Goal: Task Accomplishment & Management: Manage account settings

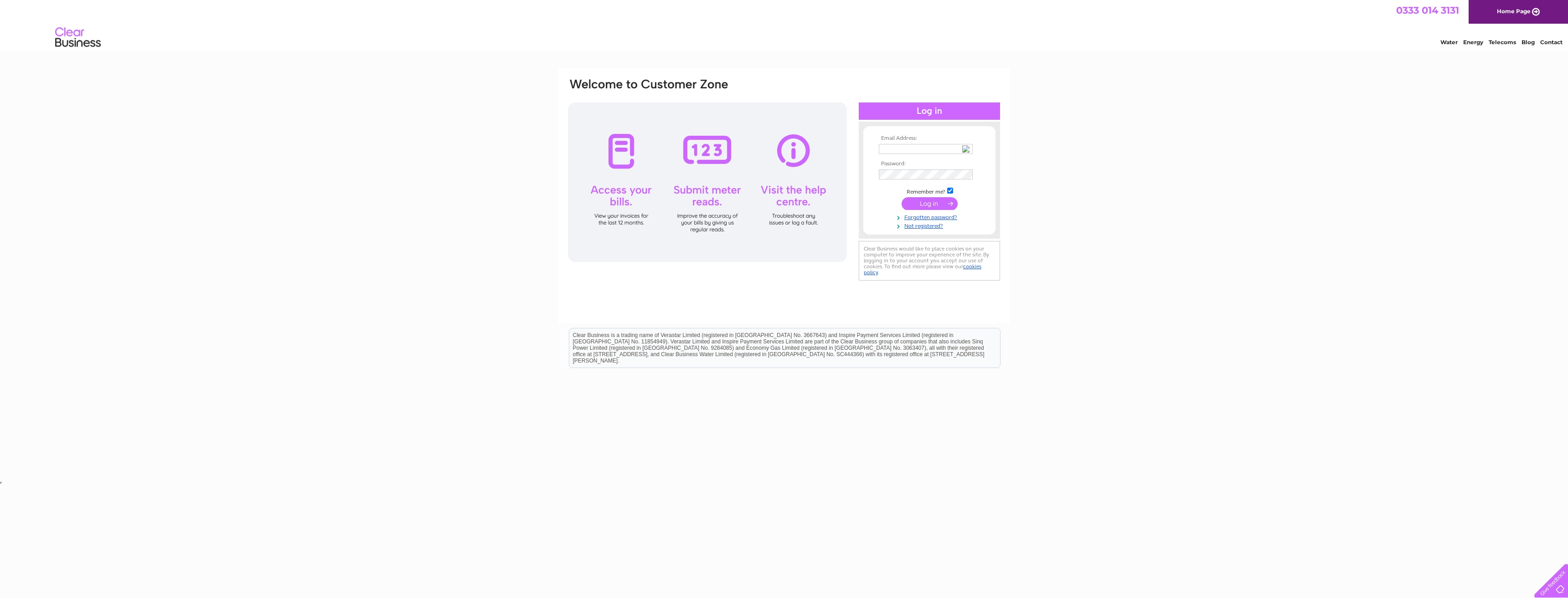
click at [889, 145] on input "text" at bounding box center [926, 149] width 94 height 10
type input "[EMAIL_ADDRESS][DOMAIN_NAME]"
click at [926, 202] on input "submit" at bounding box center [929, 204] width 56 height 13
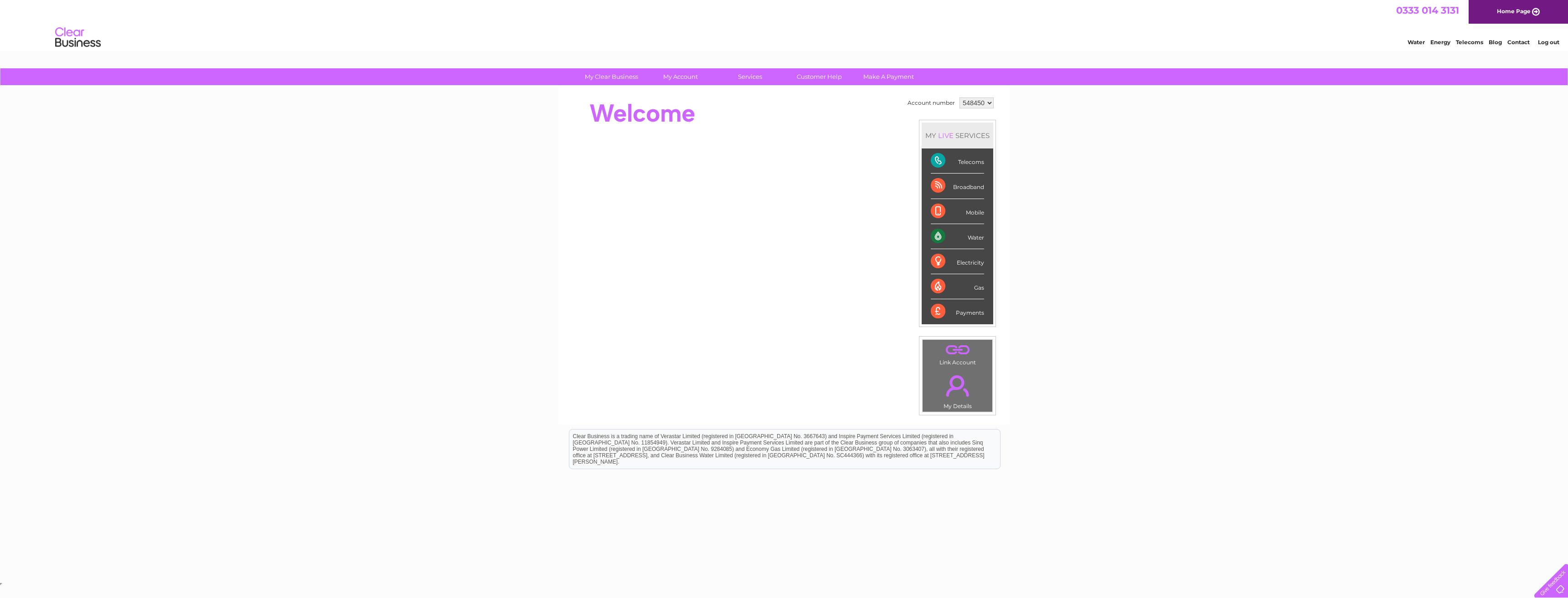
click at [939, 162] on div "Telecoms" at bounding box center [957, 161] width 53 height 25
click at [684, 94] on link "Bills and Payments" at bounding box center [684, 95] width 75 height 18
click at [686, 92] on link "Bills and Payments" at bounding box center [684, 95] width 75 height 18
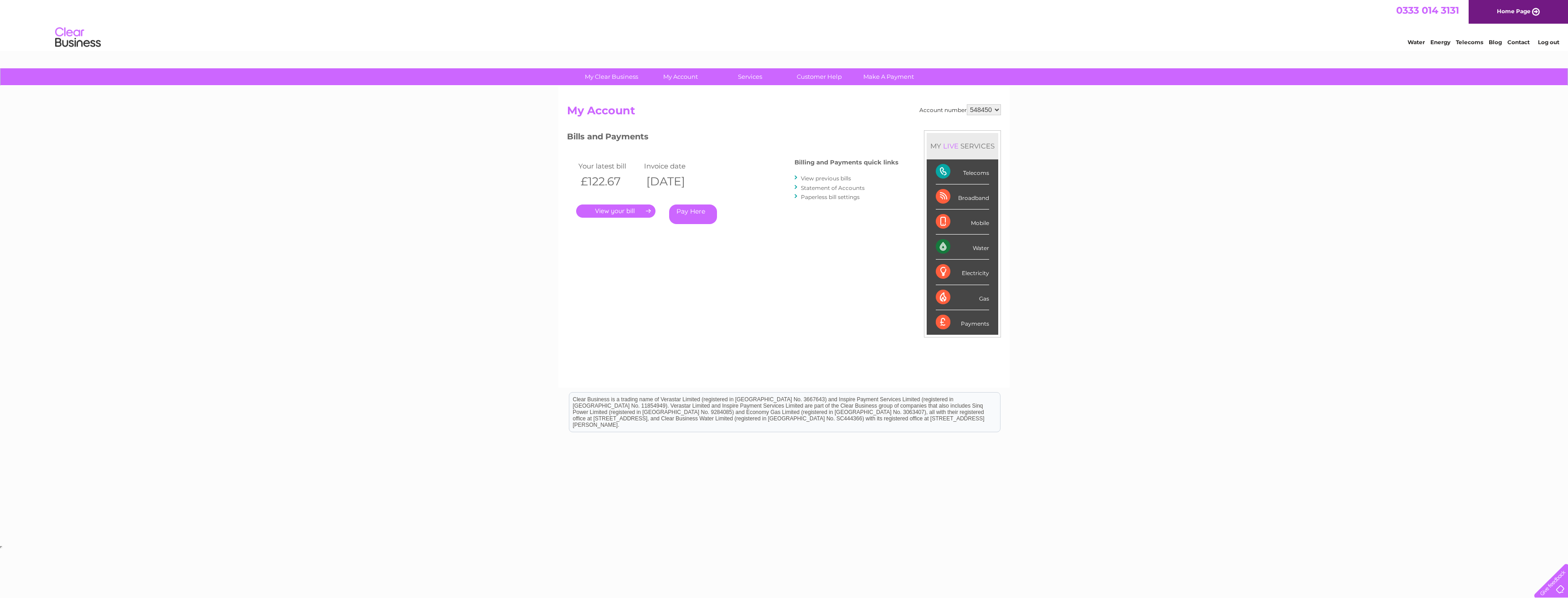
click at [841, 177] on link "View previous bills" at bounding box center [826, 178] width 50 height 7
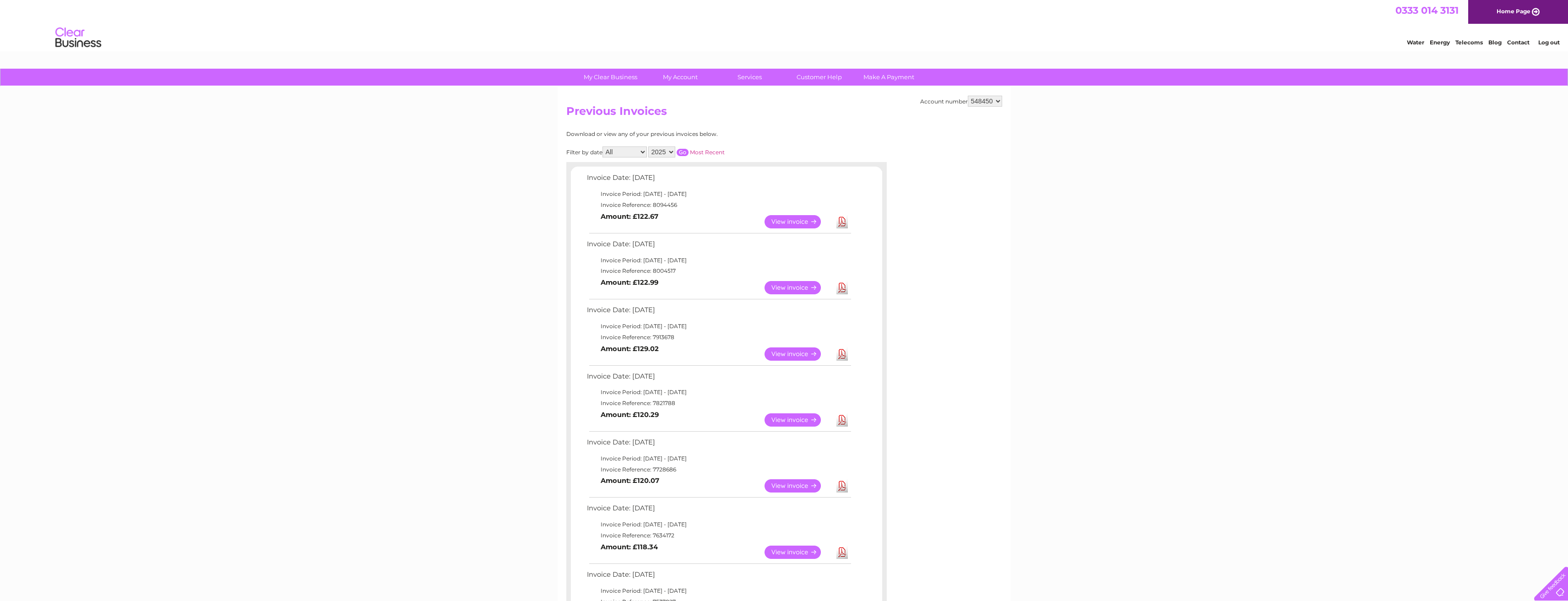
click at [842, 221] on link "Download" at bounding box center [842, 221] width 12 height 13
click at [843, 288] on link "Download" at bounding box center [842, 287] width 12 height 13
click at [841, 355] on link "Download" at bounding box center [842, 353] width 12 height 13
